Goal: Task Accomplishment & Management: Use online tool/utility

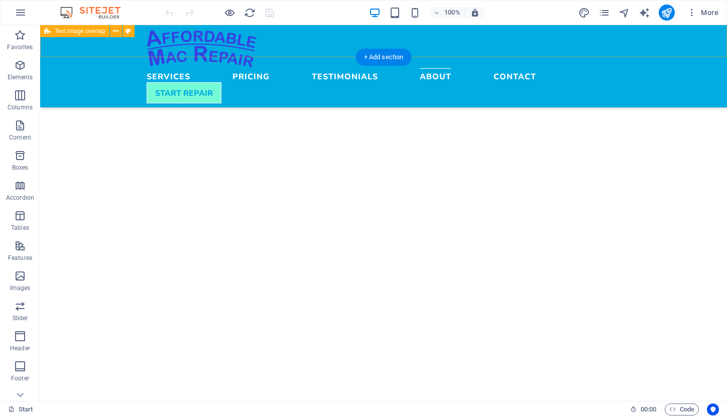
scroll to position [2062, 0]
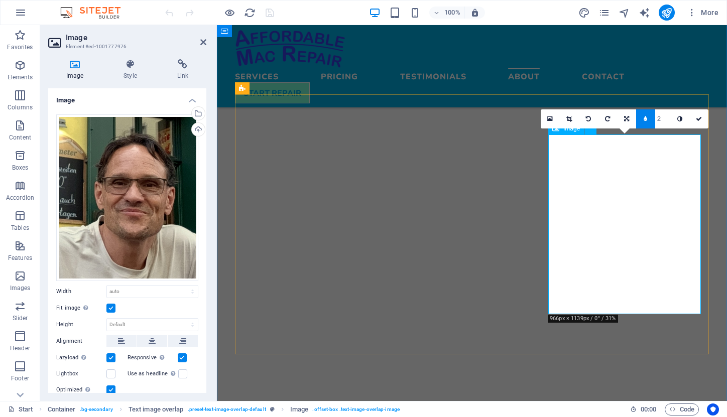
click at [649, 121] on link at bounding box center [645, 118] width 19 height 19
click at [649, 121] on link at bounding box center [652, 118] width 19 height 19
click at [660, 121] on input "5" at bounding box center [662, 118] width 15 height 19
type input "5"
type input "2"
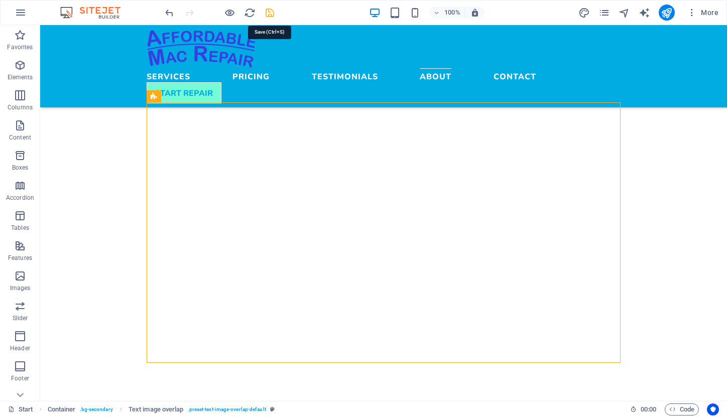
click at [270, 15] on icon "save" at bounding box center [270, 13] width 12 height 12
